Goal: Navigation & Orientation: Find specific page/section

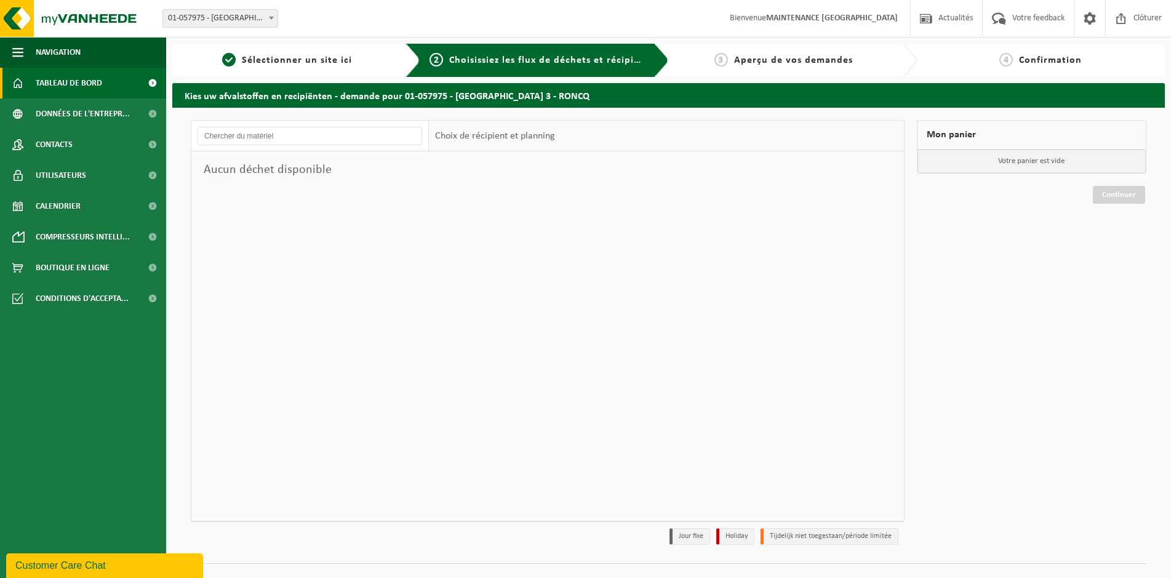
click at [86, 86] on span "Tableau de bord" at bounding box center [69, 83] width 66 height 31
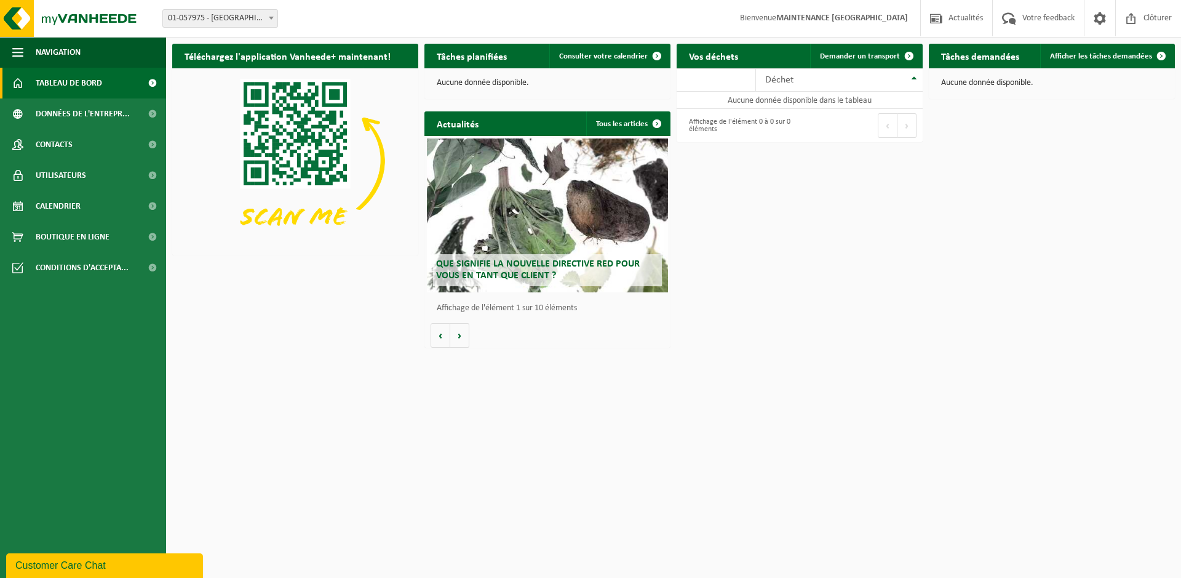
click at [276, 14] on span at bounding box center [271, 18] width 12 height 16
click at [54, 114] on span "Données de l'entrepr..." at bounding box center [83, 113] width 94 height 31
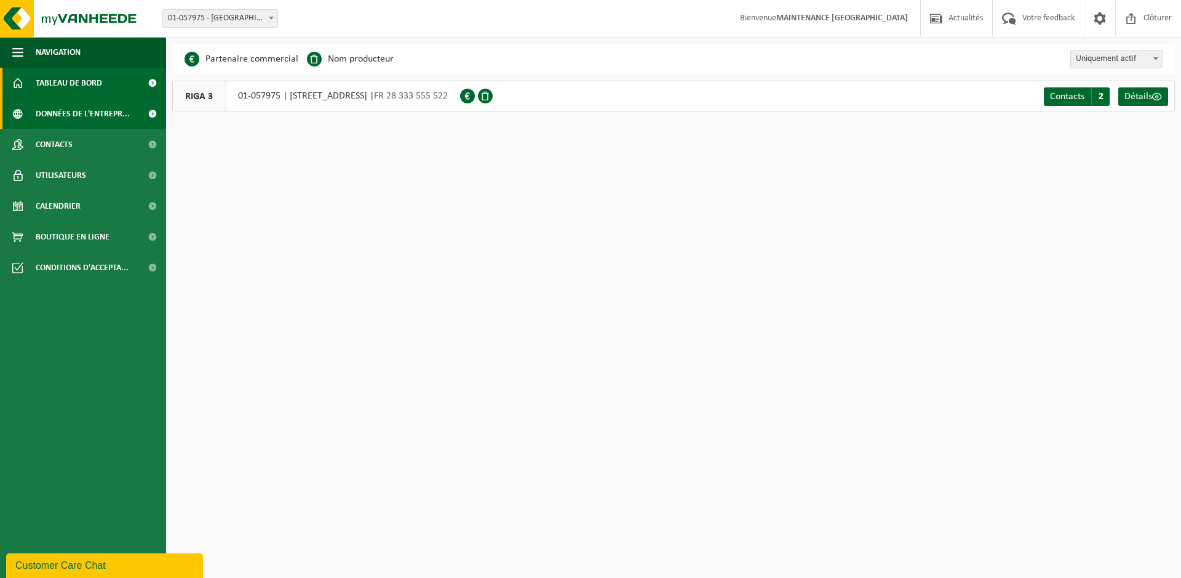
click at [53, 82] on span "Tableau de bord" at bounding box center [69, 83] width 66 height 31
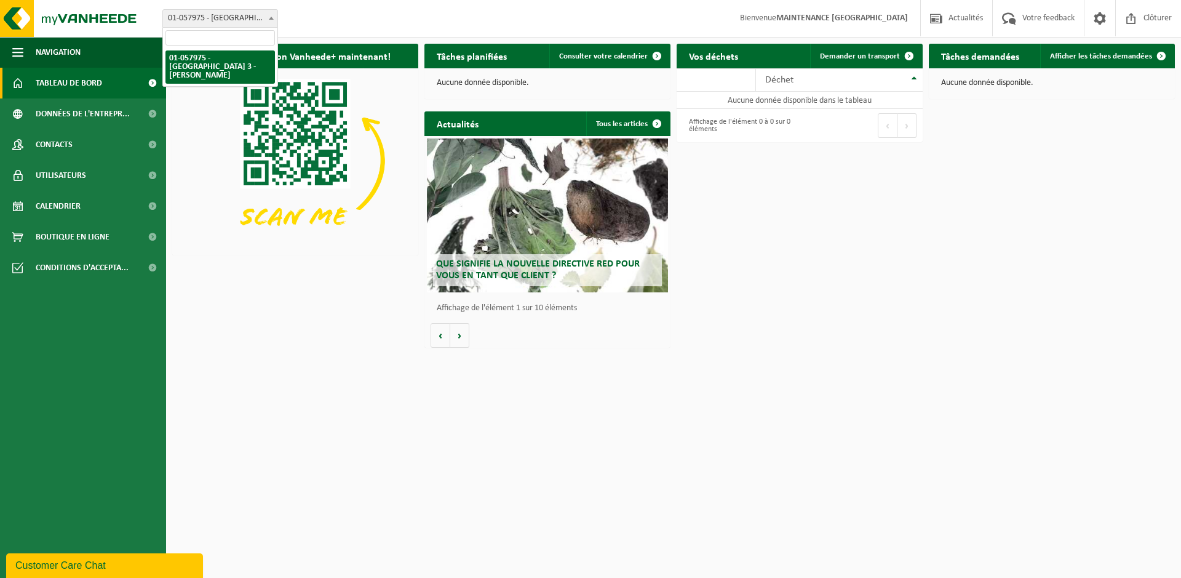
click at [195, 15] on span "01-057975 - [GEOGRAPHIC_DATA] 3 - [PERSON_NAME]" at bounding box center [220, 18] width 114 height 17
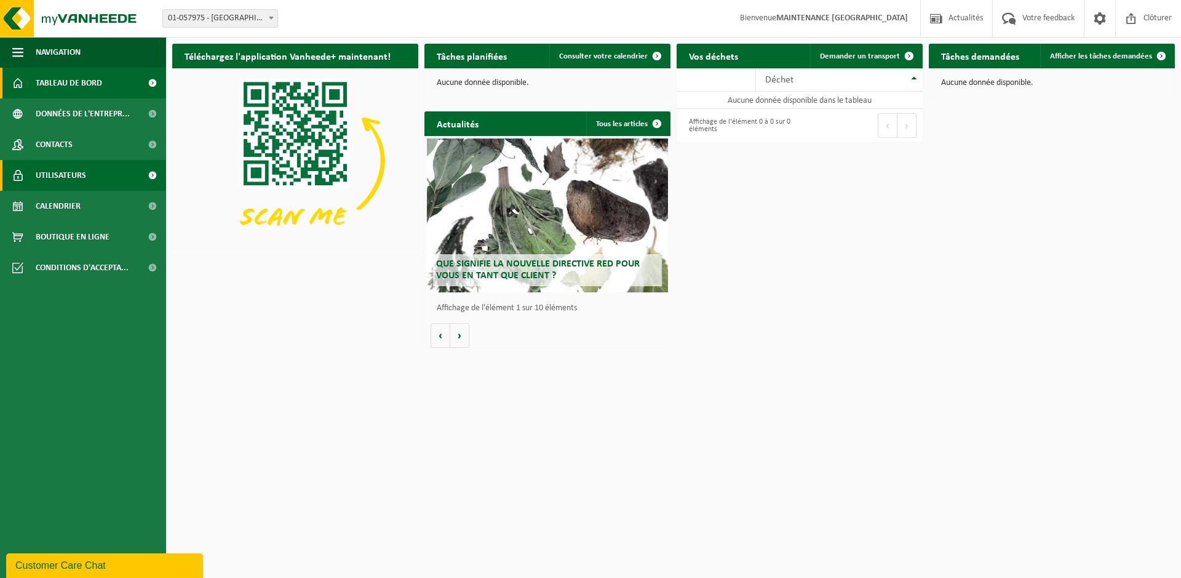
click at [74, 184] on span "Utilisateurs" at bounding box center [61, 175] width 50 height 31
